Goal: Navigation & Orientation: Find specific page/section

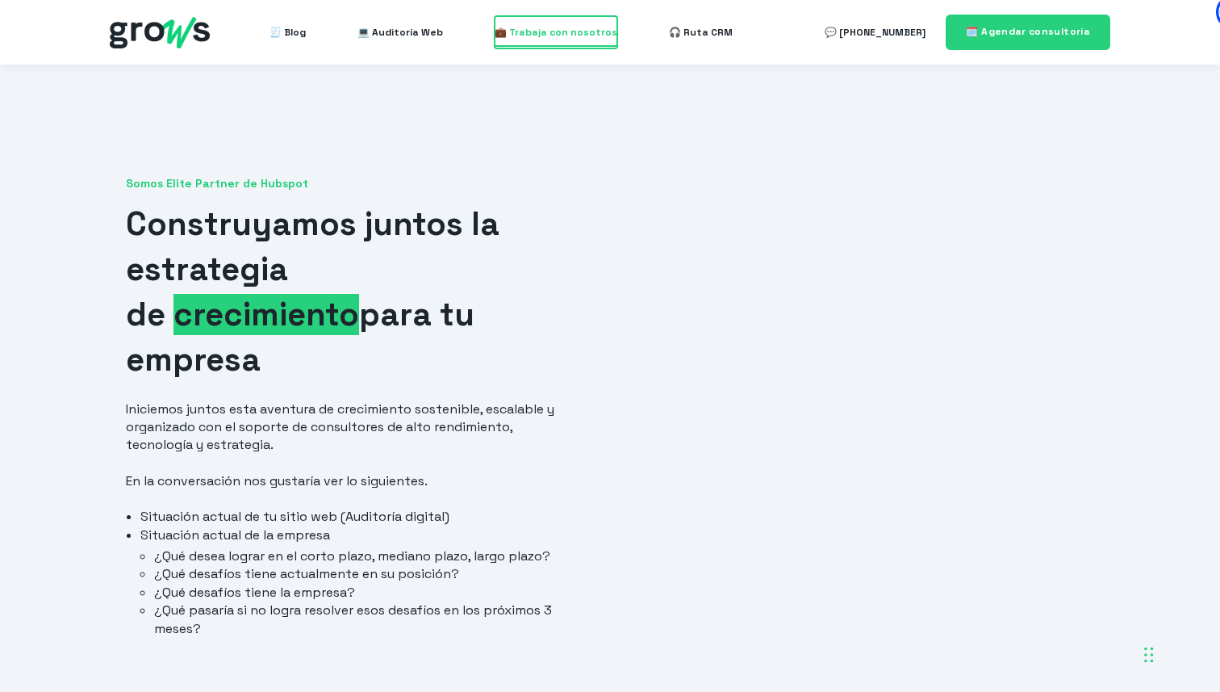
click at [577, 31] on span "💼 Trabaja con nosotros" at bounding box center [556, 32] width 123 height 32
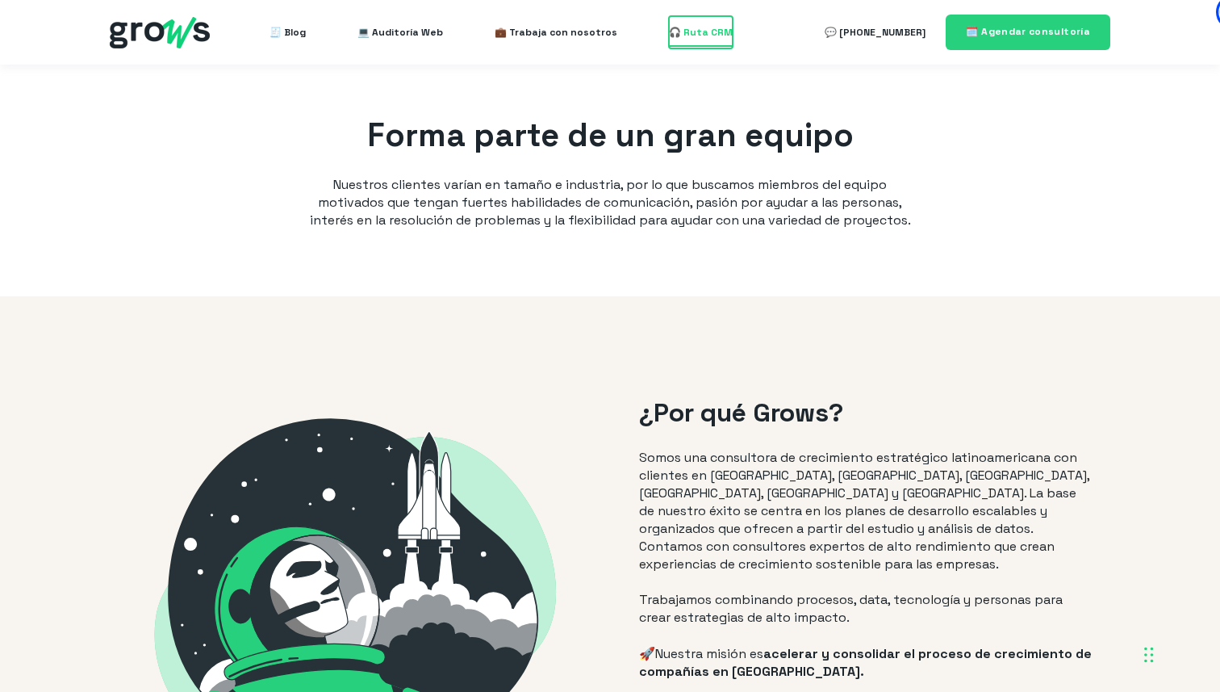
click at [687, 30] on span "🎧 Ruta CRM" at bounding box center [701, 32] width 64 height 32
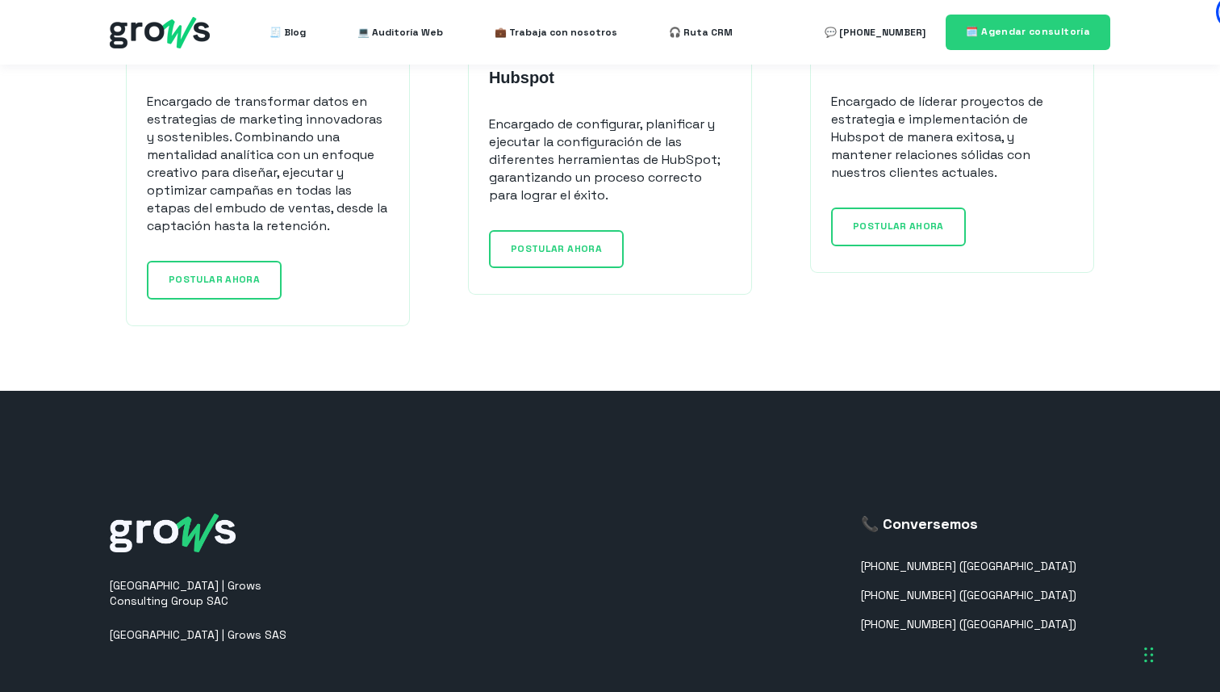
scroll to position [1724, 0]
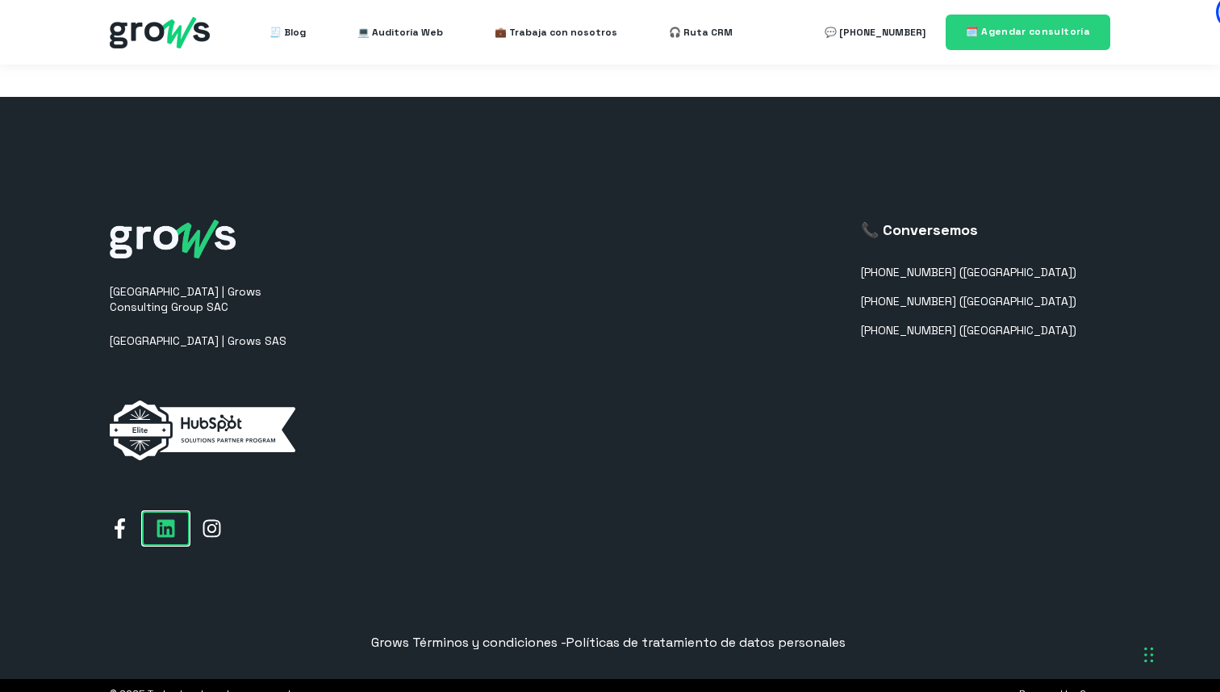
click at [158, 519] on icon at bounding box center [166, 528] width 18 height 18
